Goal: Task Accomplishment & Management: Use online tool/utility

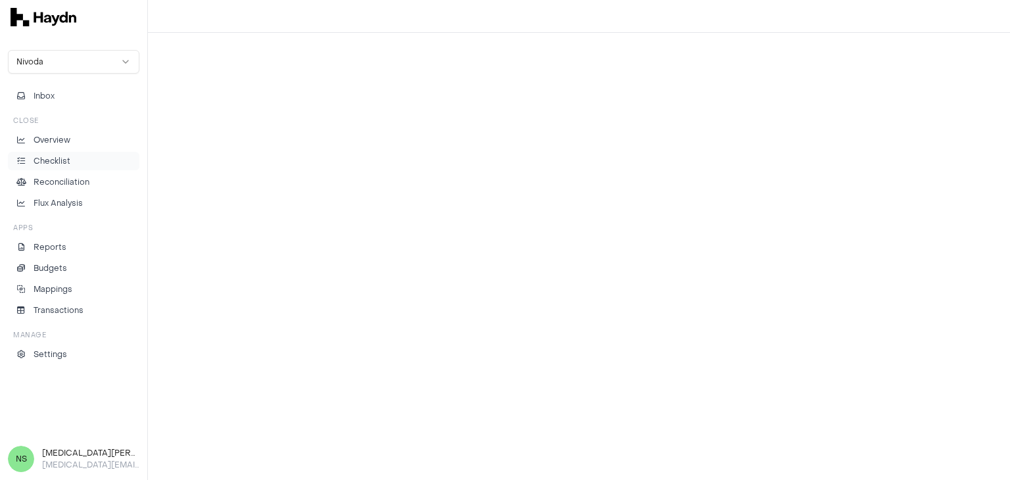
click at [63, 168] on link "Checklist" at bounding box center [73, 161] width 131 height 18
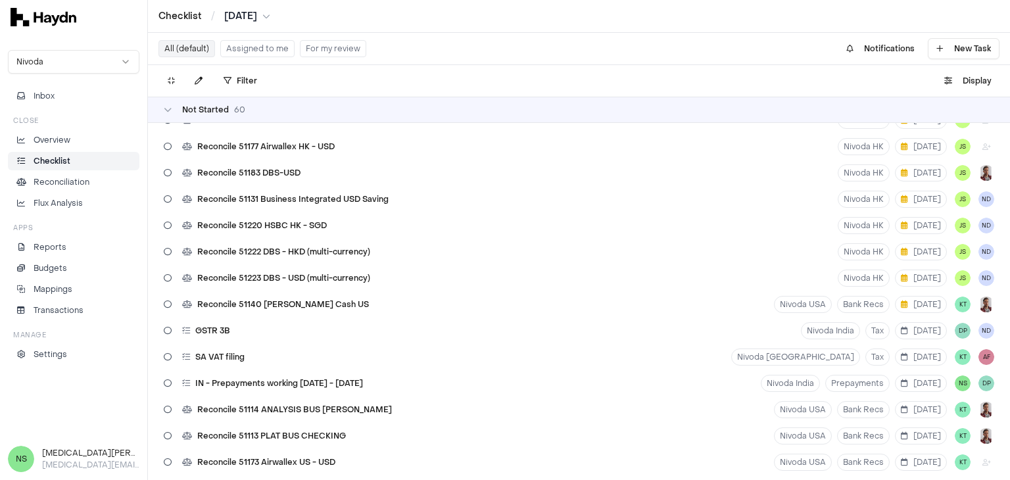
scroll to position [460, 0]
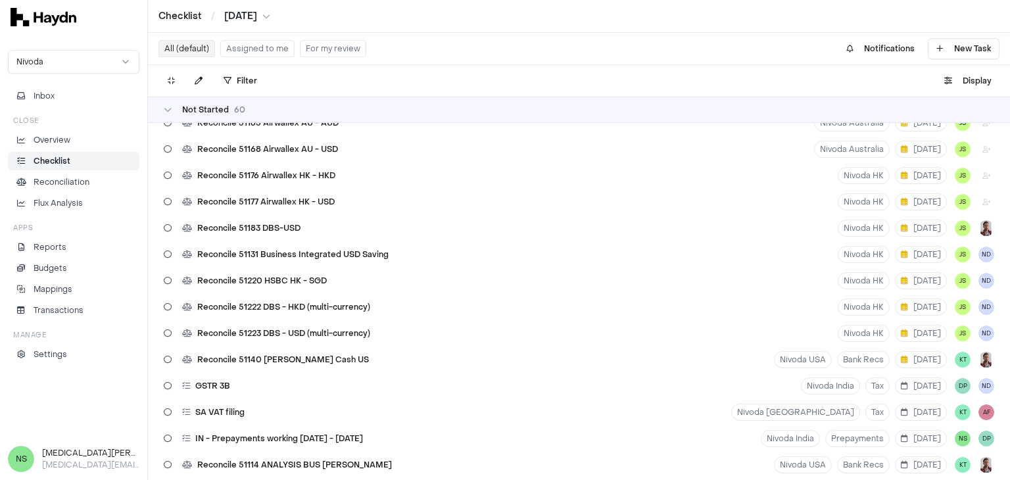
click at [53, 385] on div "Nivoda Inbox Close Overview Checklist Reconciliation Flux Analysis Apps Reports…" at bounding box center [73, 236] width 147 height 388
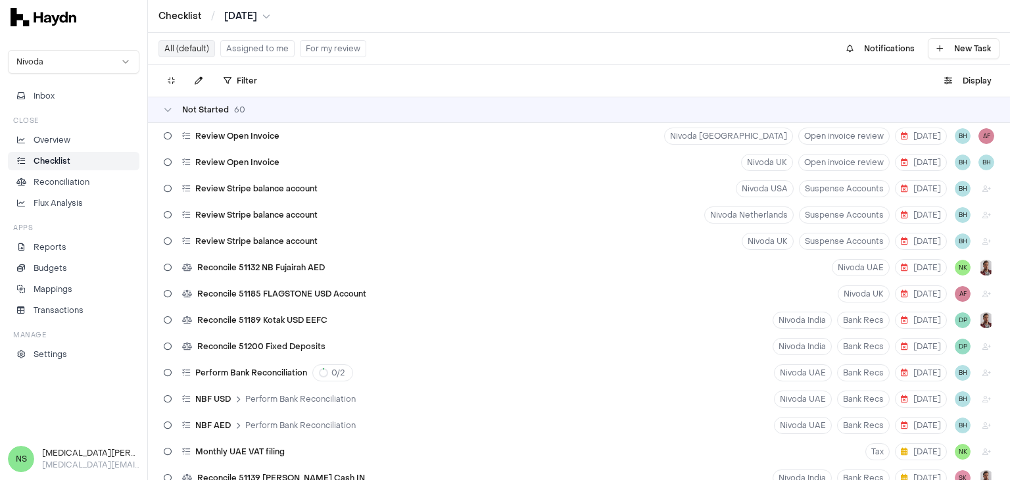
click at [246, 51] on button "Assigned to me" at bounding box center [257, 48] width 74 height 17
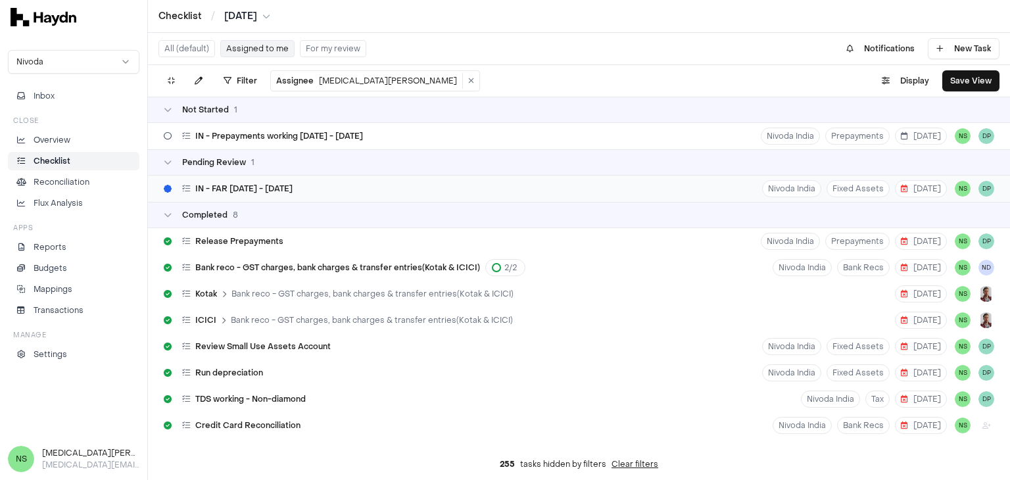
click at [308, 189] on div "IN - FAR [DATE] - [DATE] Nivoda India Fixed Assets [DATE] NS DP" at bounding box center [579, 188] width 862 height 26
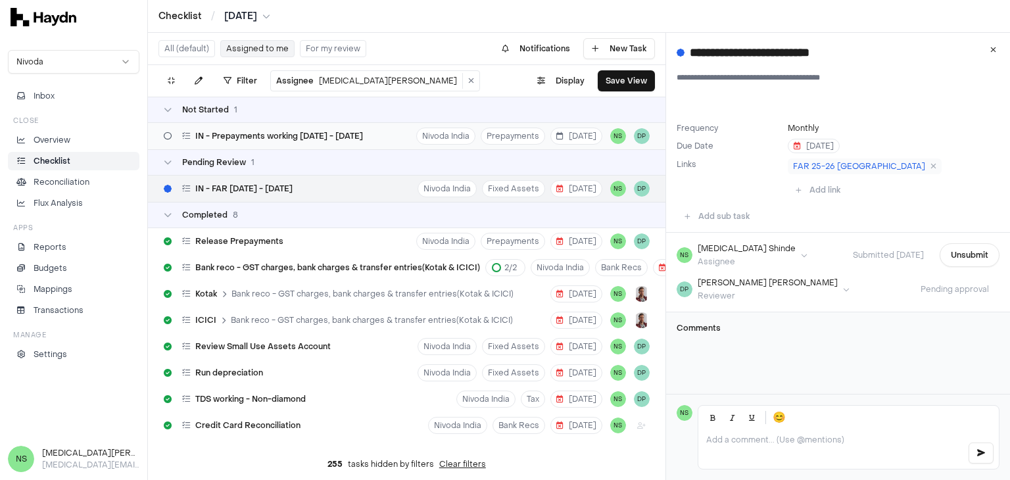
click at [367, 133] on div "IN - Prepayments working [DATE] - [DATE]" at bounding box center [263, 136] width 210 height 25
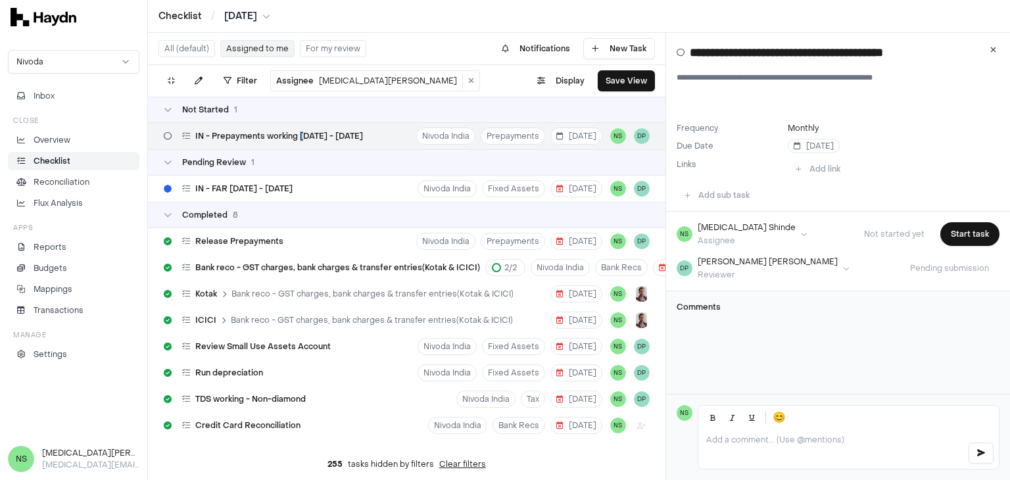
click at [302, 140] on span "IN - Prepayments working [DATE] - [DATE]" at bounding box center [279, 136] width 168 height 11
click at [373, 134] on div "IN - Prepayments working [DATE] - [DATE] Nivoda India Prepayments [DATE] NS DP" at bounding box center [406, 136] width 517 height 26
click at [736, 304] on h3 "Comments" at bounding box center [837, 307] width 323 height 11
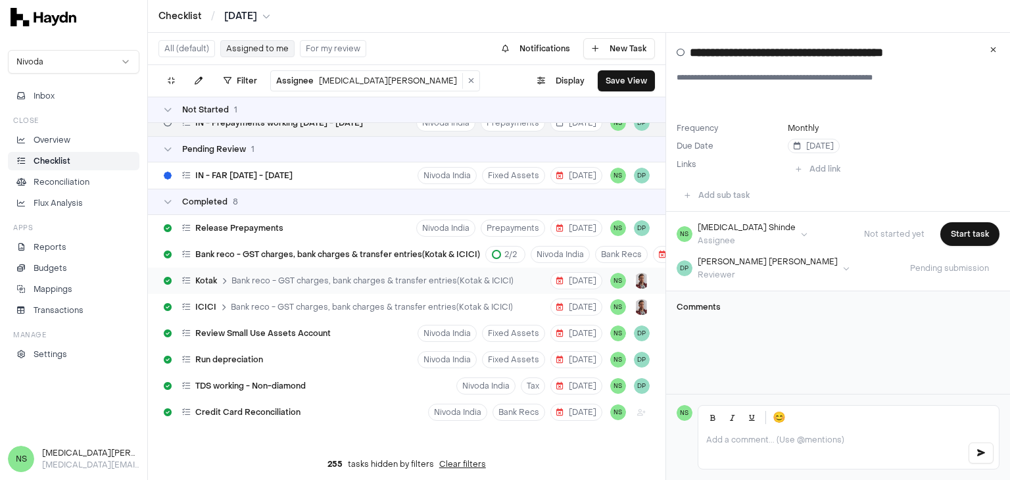
scroll to position [26, 0]
